Goal: Understand process/instructions: Learn how to perform a task or action

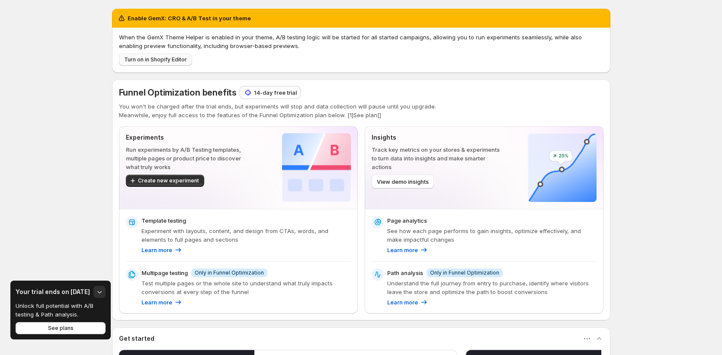
click at [156, 58] on span "Turn on in Shopify Editor" at bounding box center [155, 59] width 63 height 7
click at [174, 57] on span "Turn on in Shopify Editor" at bounding box center [155, 59] width 63 height 7
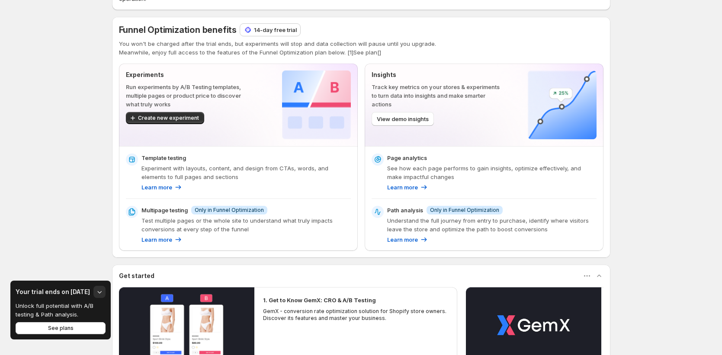
scroll to position [155, 0]
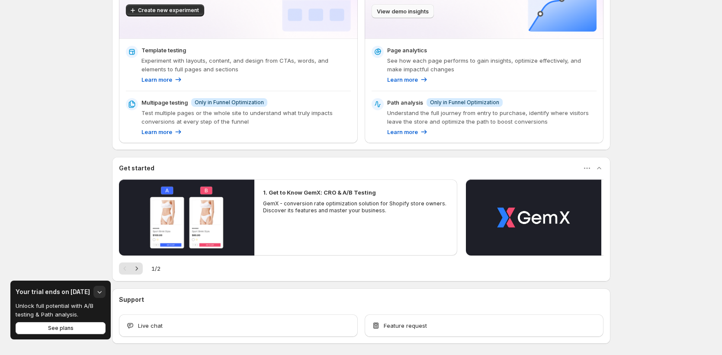
click at [407, 7] on span "View demo insights" at bounding box center [403, 11] width 52 height 9
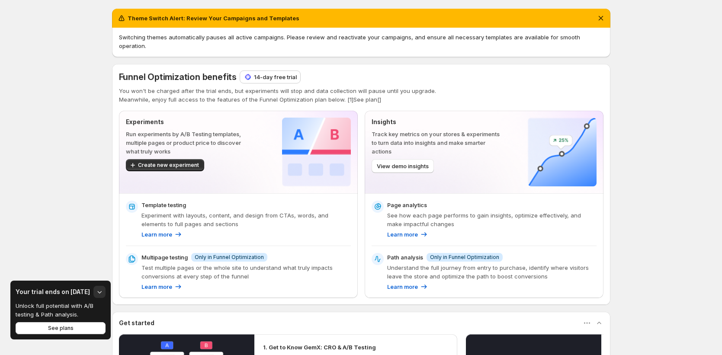
click at [55, 198] on div "Theme Switch Alert: Review Your Campaigns and Templates Switching themes automa…" at bounding box center [361, 272] width 722 height 545
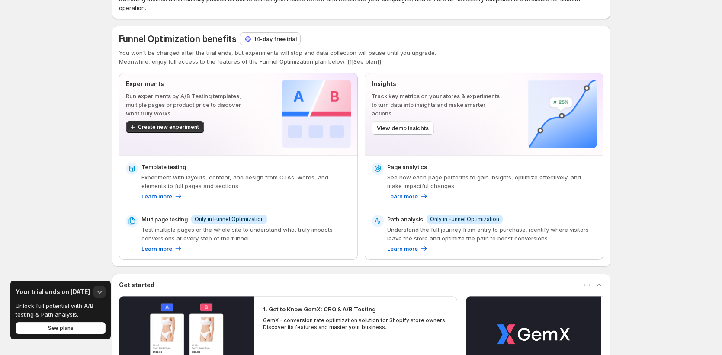
scroll to position [42, 0]
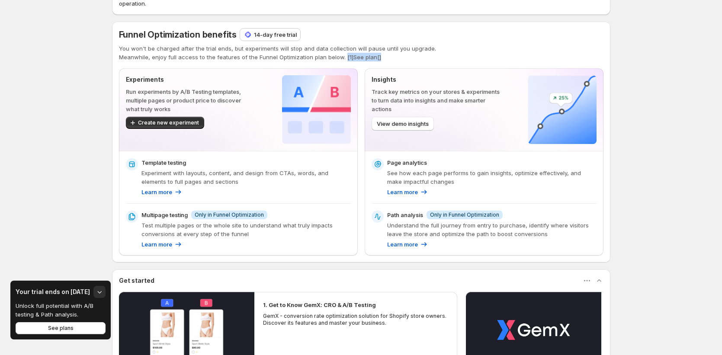
drag, startPoint x: 344, startPoint y: 48, endPoint x: 391, endPoint y: 48, distance: 47.6
click at [391, 53] on p "Meanwhile, enjoy full access to the features of the Funnel Optimization plan be…" at bounding box center [361, 57] width 484 height 9
click at [376, 53] on p "Meanwhile, enjoy full access to the features of the Funnel Optimization plan be…" at bounding box center [361, 57] width 484 height 9
drag, startPoint x: 343, startPoint y: 48, endPoint x: 386, endPoint y: 47, distance: 43.7
click at [386, 53] on p "Meanwhile, enjoy full access to the features of the Funnel Optimization plan be…" at bounding box center [361, 57] width 484 height 9
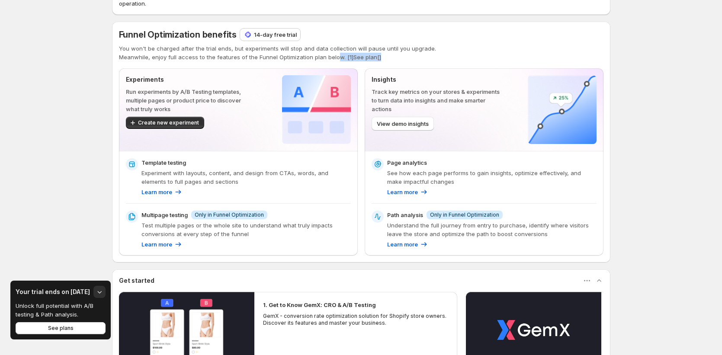
drag, startPoint x: 381, startPoint y: 49, endPoint x: 337, endPoint y: 45, distance: 43.9
click at [337, 53] on p "Meanwhile, enjoy full access to the features of the Funnel Optimization plan be…" at bounding box center [361, 57] width 484 height 9
click at [413, 53] on p "Meanwhile, enjoy full access to the features of the Funnel Optimization plan be…" at bounding box center [361, 57] width 484 height 9
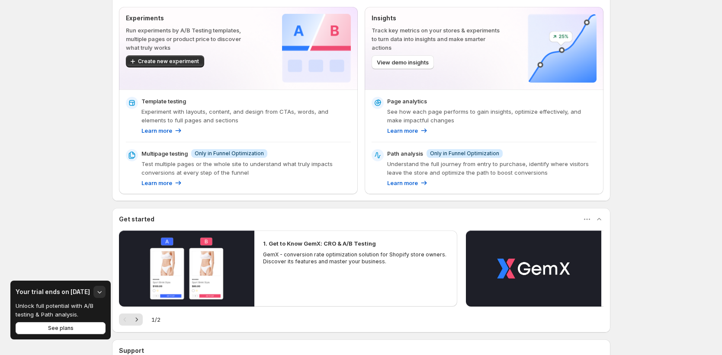
scroll to position [139, 0]
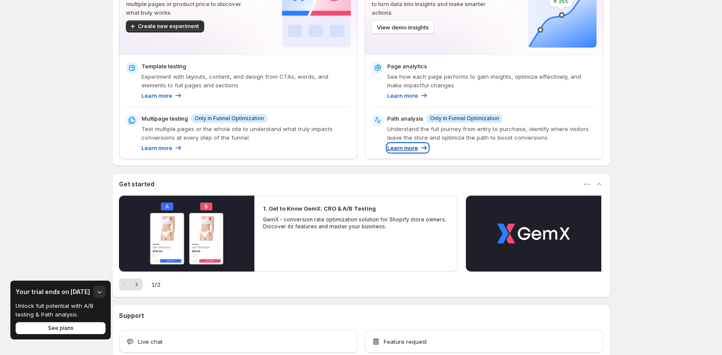
click at [414, 144] on p "Learn more" at bounding box center [402, 148] width 31 height 9
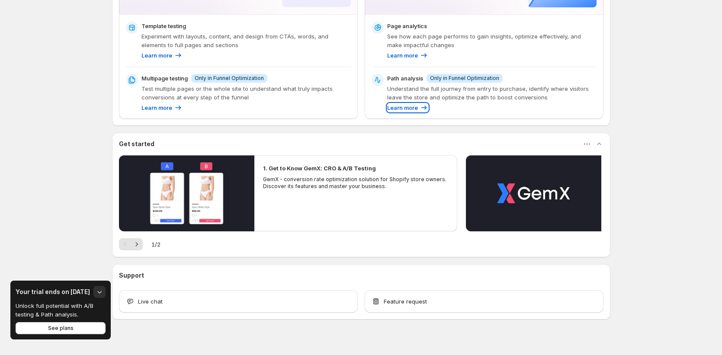
scroll to position [182, 0]
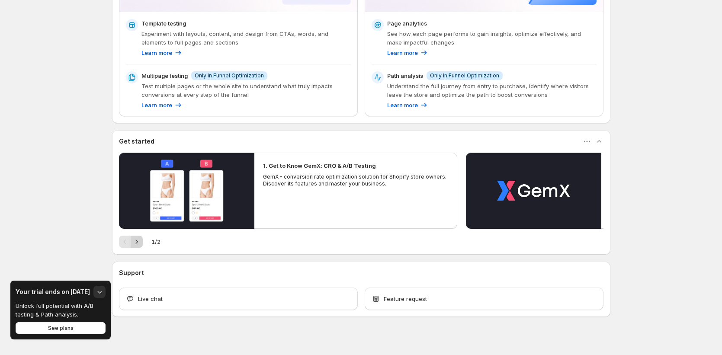
click at [140, 237] on icon "Next" at bounding box center [136, 241] width 9 height 9
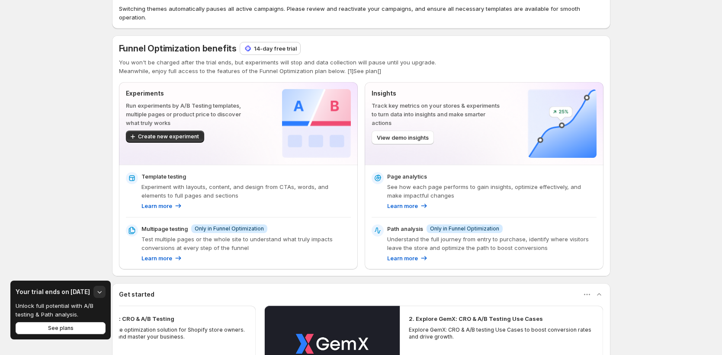
scroll to position [0, 0]
